Goal: Information Seeking & Learning: Learn about a topic

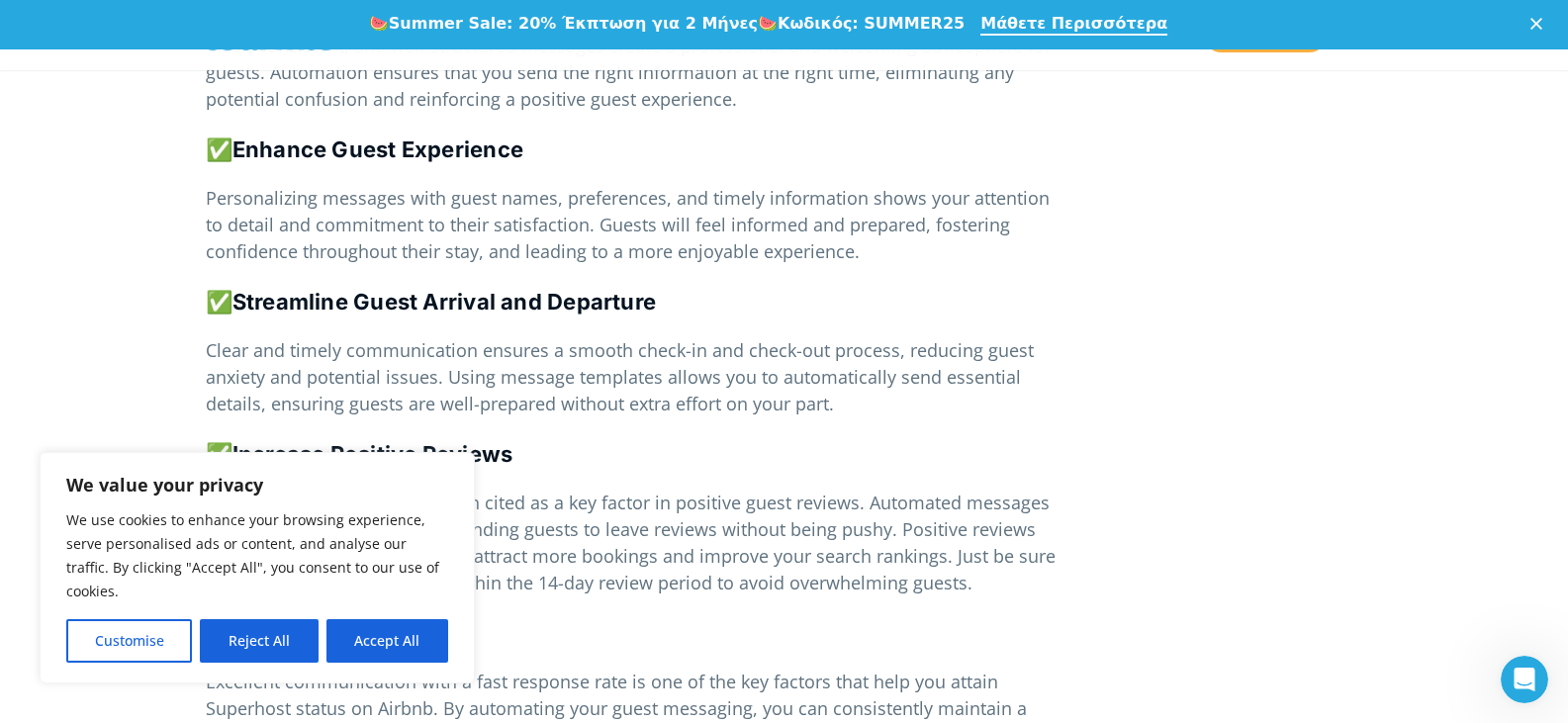
scroll to position [2536, 0]
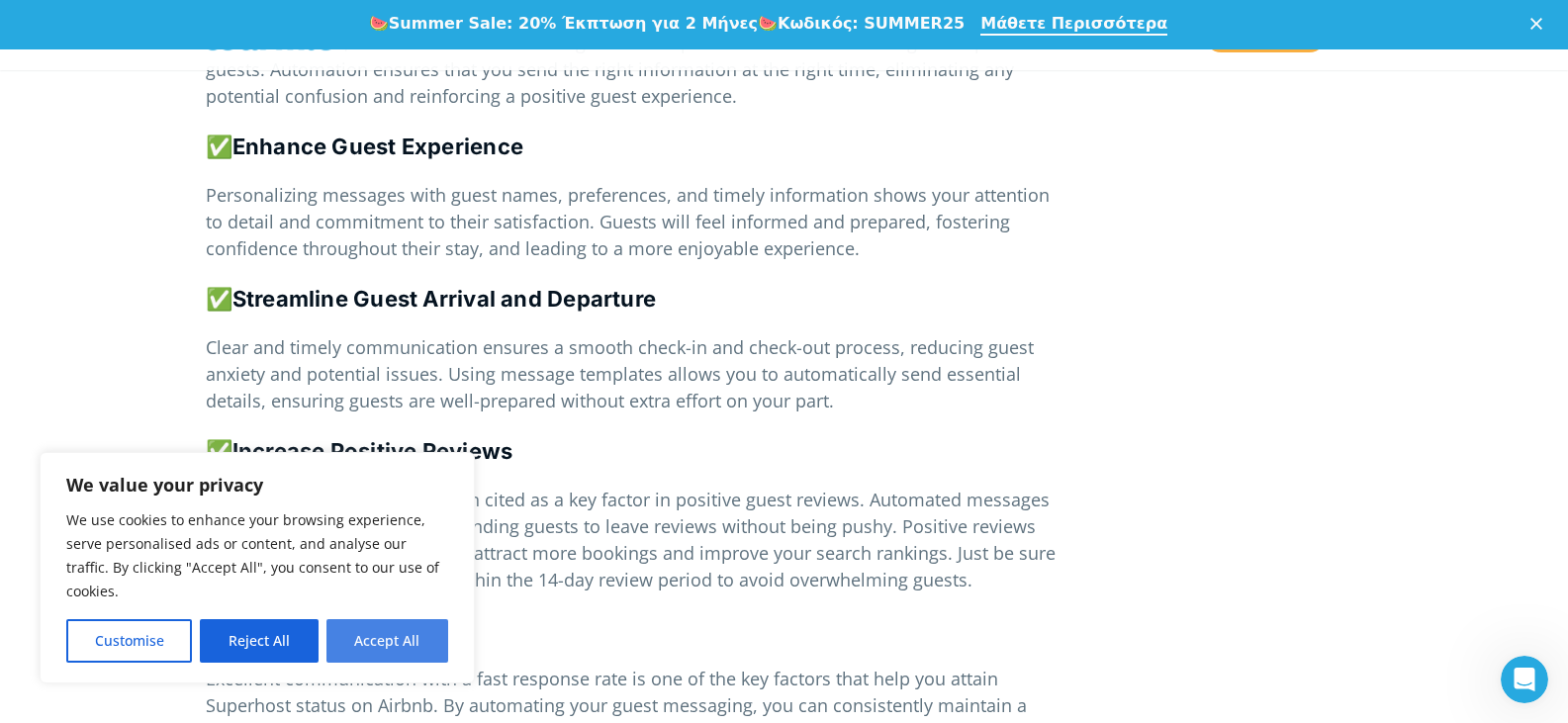
click at [392, 633] on button "Accept All" at bounding box center [388, 641] width 121 height 44
checkbox input "true"
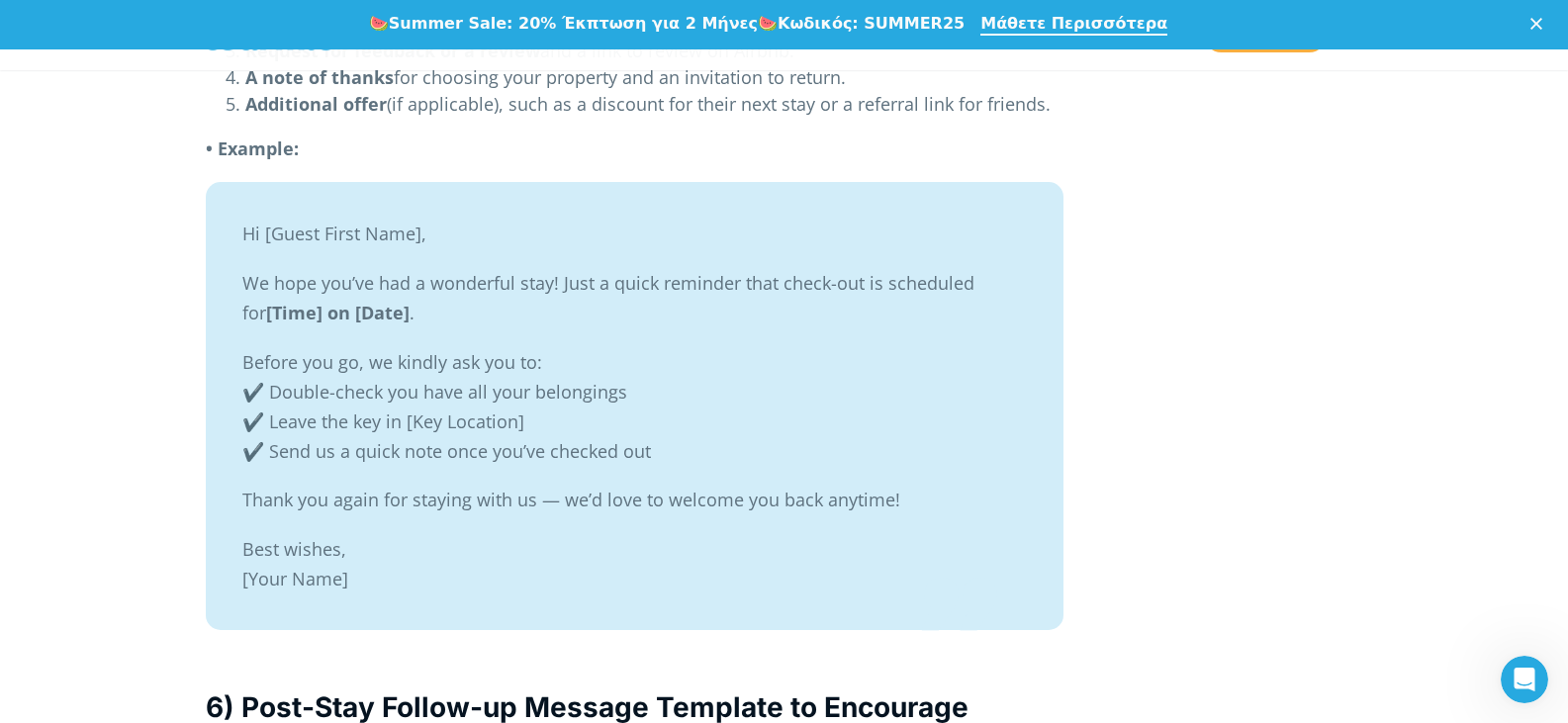
scroll to position [8976, 0]
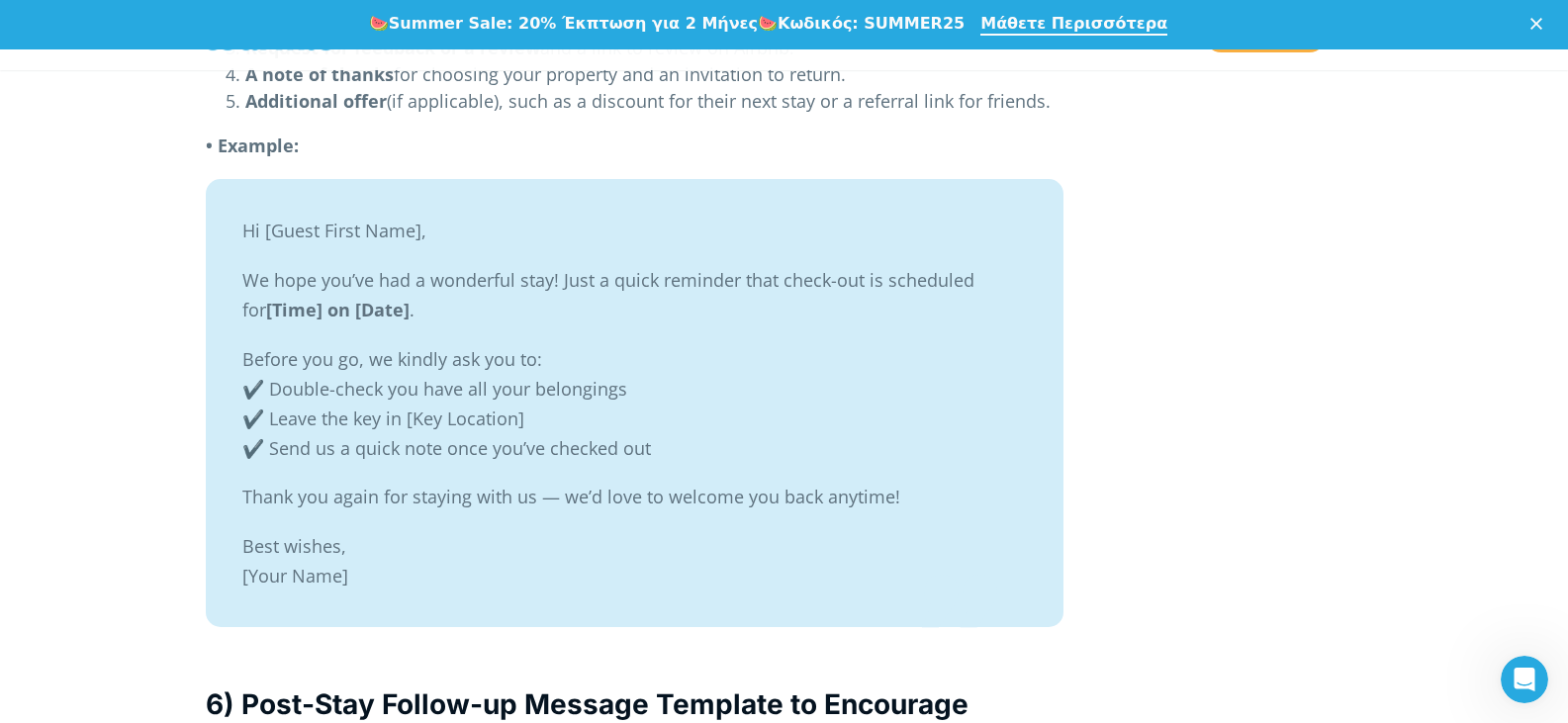
click at [236, 219] on blockquote "Hi [Guest First Name], We hope you’ve had a wonderful stay! Just a quick remind…" at bounding box center [634, 402] width 858 height 448
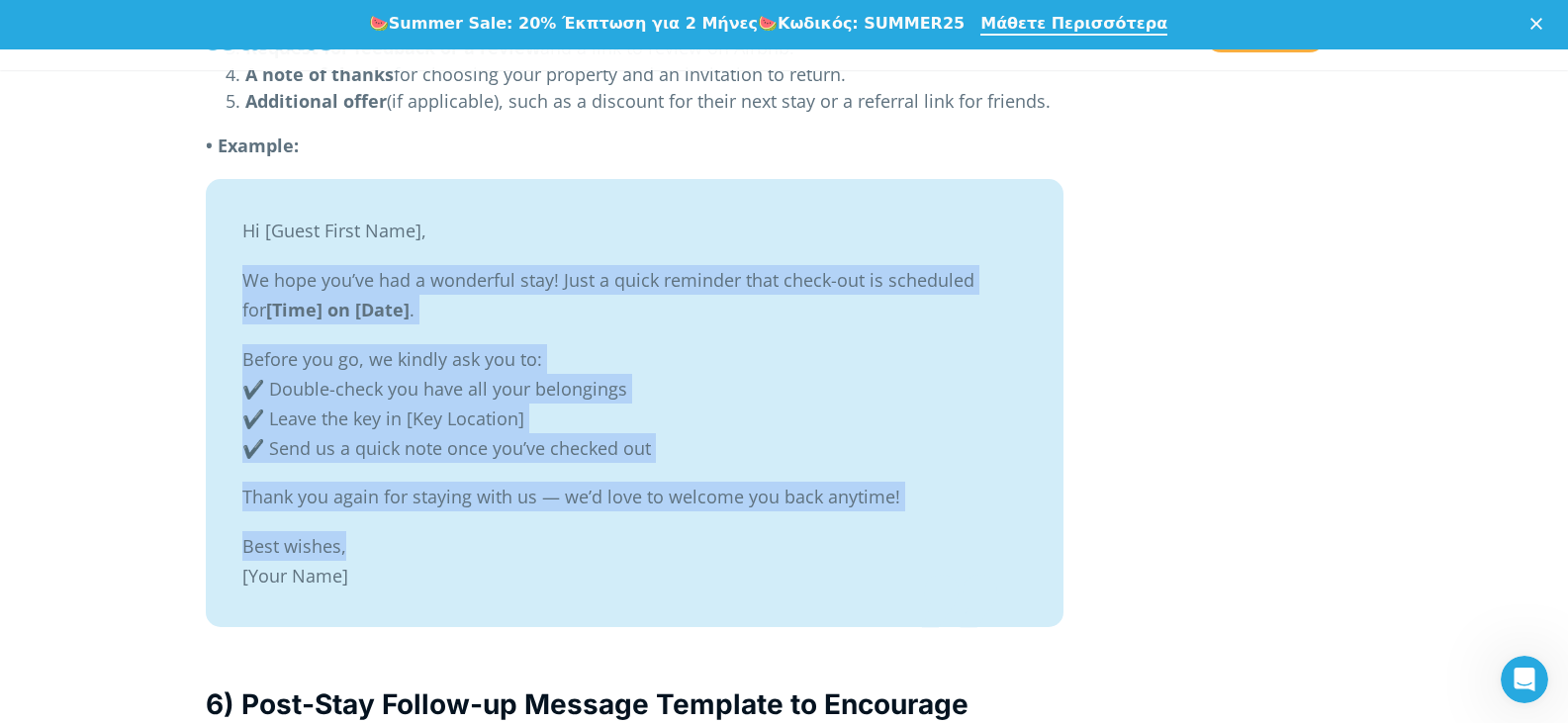
drag, startPoint x: 239, startPoint y: 281, endPoint x: 364, endPoint y: 556, distance: 302.1
click at [364, 556] on blockquote "Hi [Guest First Name], We hope you’ve had a wonderful stay! Just a quick remind…" at bounding box center [634, 402] width 858 height 448
copy blockquote "We hope you’ve had a wonderful stay! Just a quick reminder that check-out is sc…"
